Goal: Task Accomplishment & Management: Manage account settings

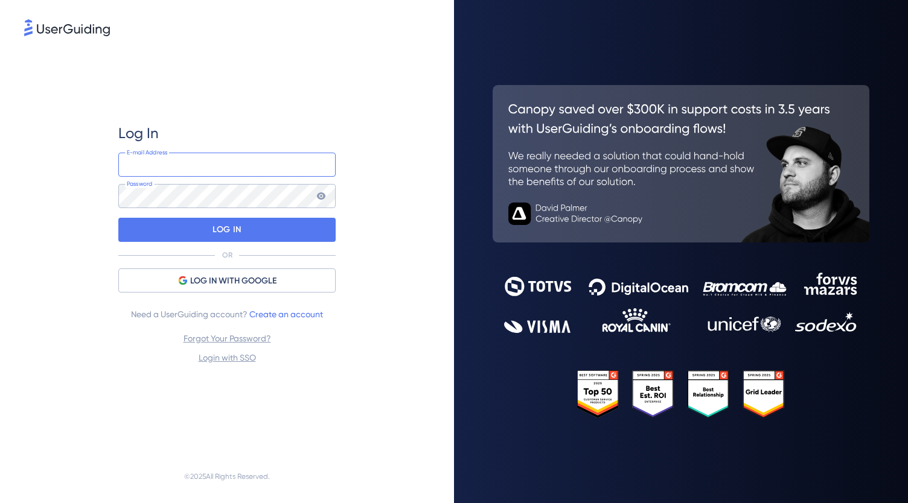
click at [174, 168] on input "email" at bounding box center [226, 165] width 217 height 24
type input "[PERSON_NAME][EMAIL_ADDRESS][DOMAIN_NAME]"
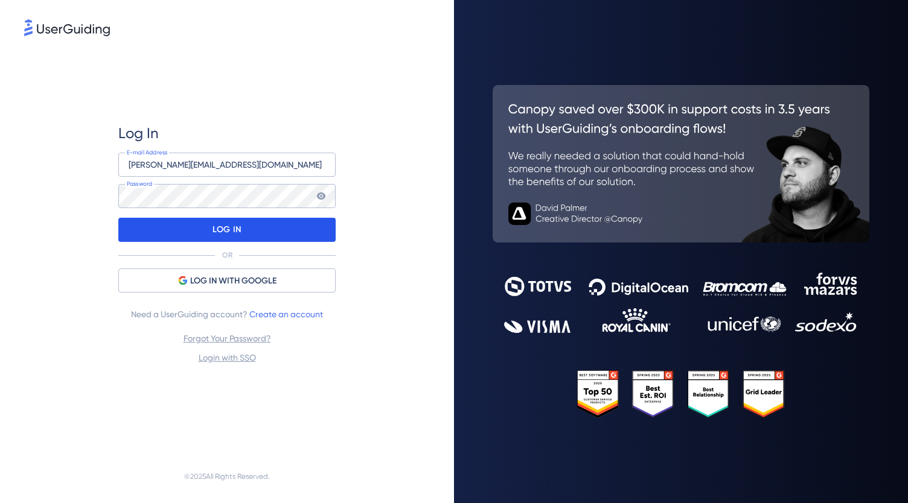
click at [172, 228] on div "LOG IN" at bounding box center [226, 230] width 217 height 24
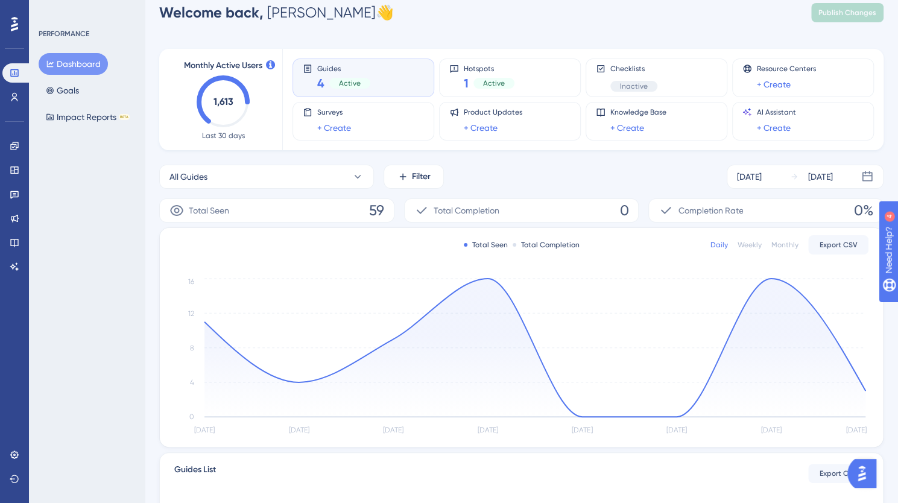
scroll to position [19, 0]
click at [752, 172] on div "[DATE]" at bounding box center [749, 176] width 25 height 14
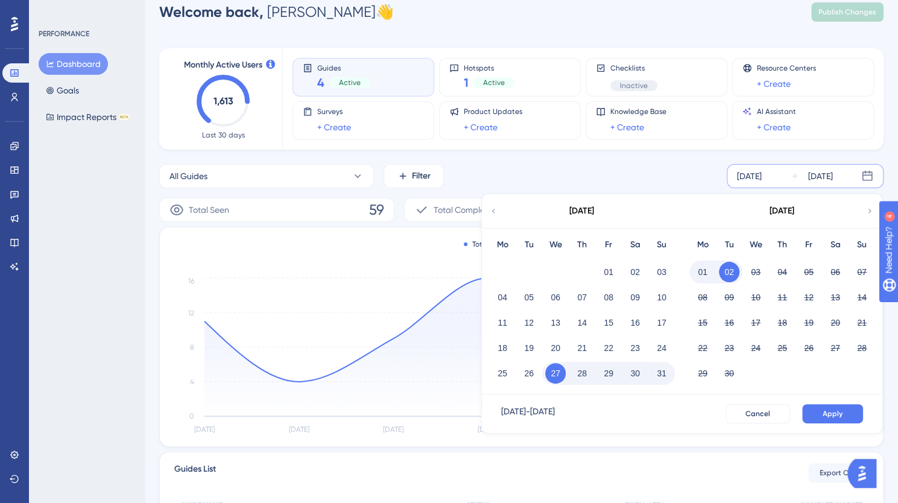
click at [489, 211] on div "[DATE]" at bounding box center [581, 211] width 199 height 34
click at [495, 210] on icon at bounding box center [493, 211] width 8 height 11
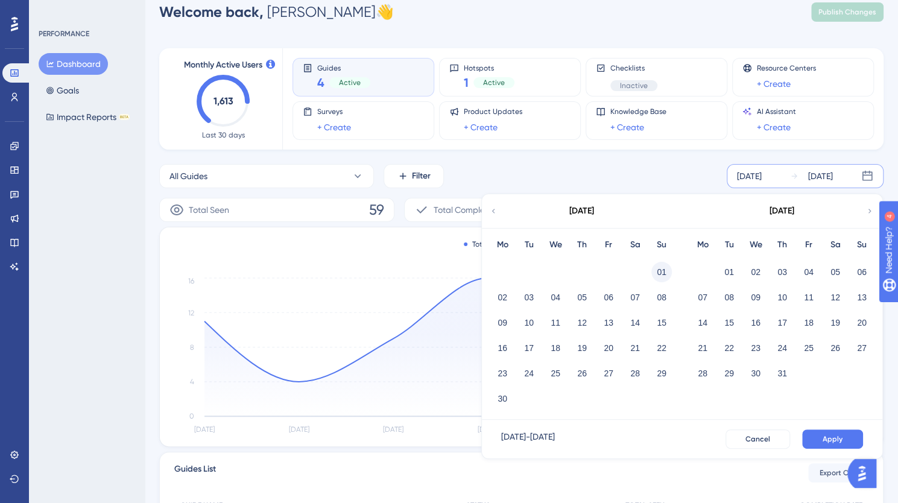
click at [663, 275] on button "01" at bounding box center [662, 272] width 21 height 21
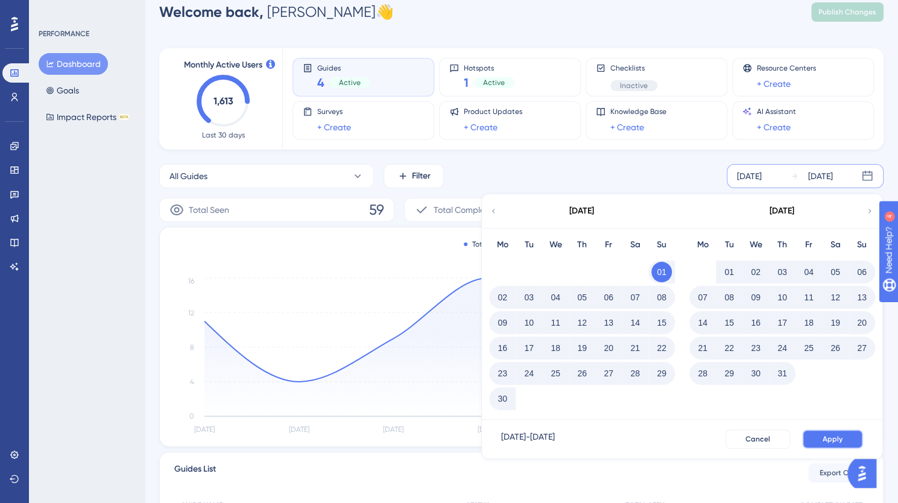
click at [819, 433] on button "Apply" at bounding box center [833, 439] width 61 height 19
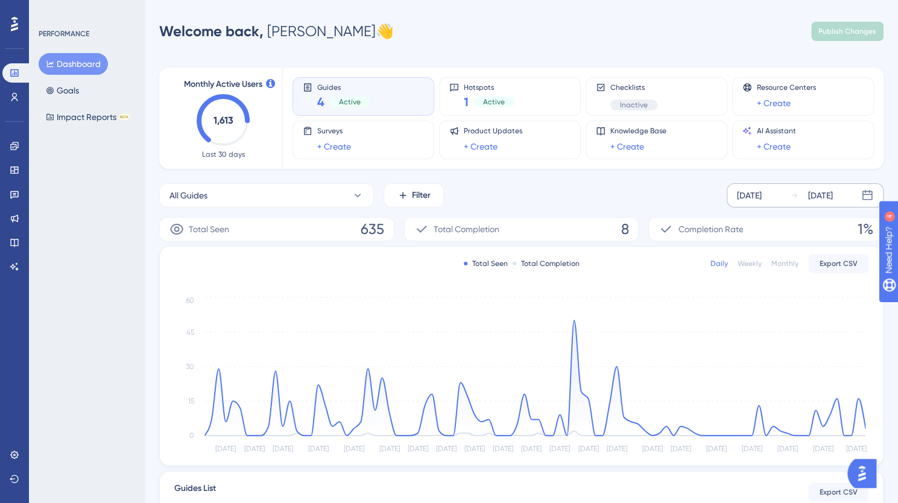
scroll to position [1, 0]
